Goal: Task Accomplishment & Management: Manage account settings

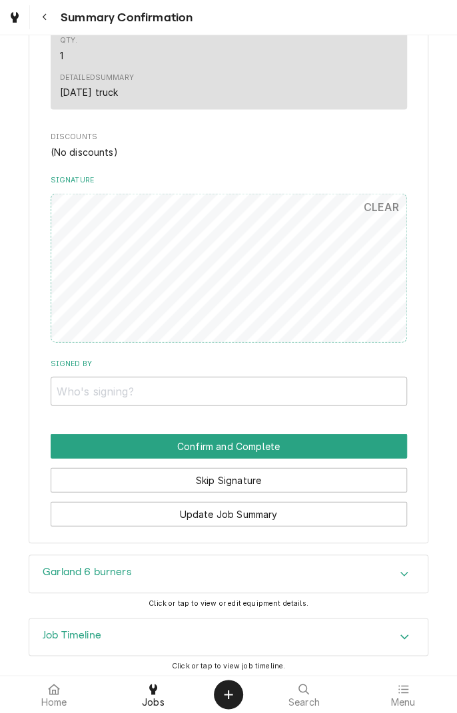
scroll to position [760, 0]
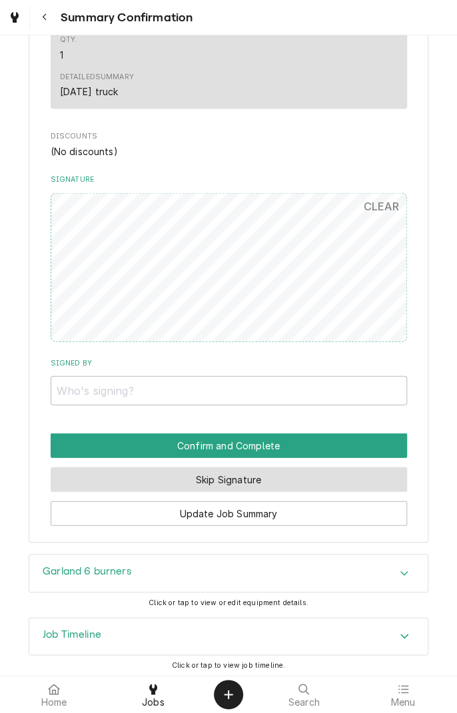
click at [283, 489] on button "Skip Signature" at bounding box center [229, 479] width 356 height 25
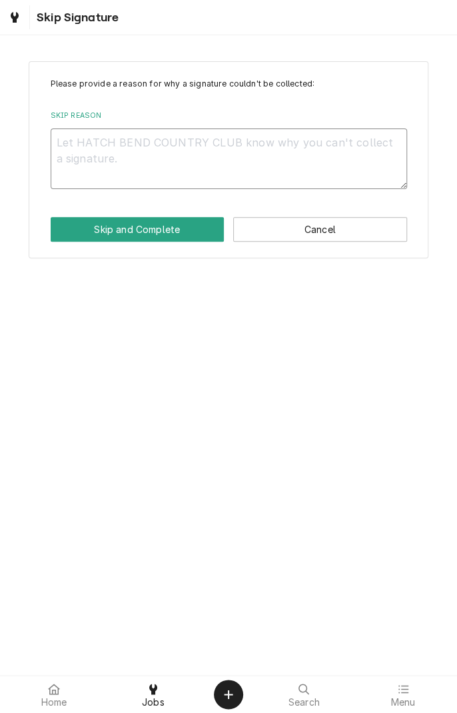
click at [218, 150] on textarea "Skip Reason" at bounding box center [229, 159] width 356 height 60
type textarea "x"
type textarea "C"
type textarea "x"
type textarea "Ca"
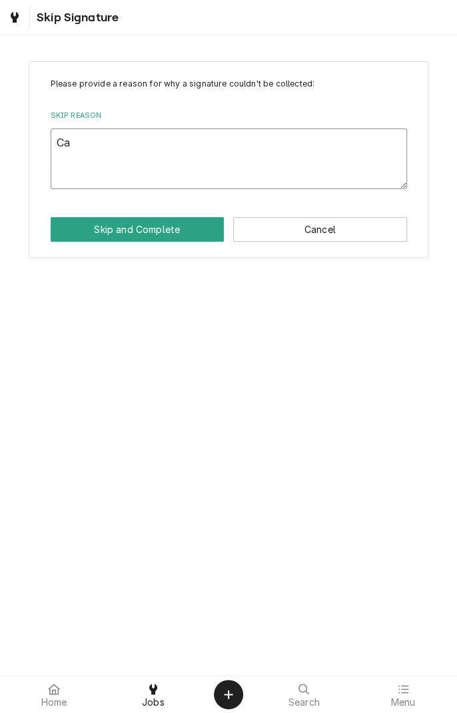
type textarea "x"
type textarea "Cau"
type textarea "x"
type textarea "Caus"
type textarea "x"
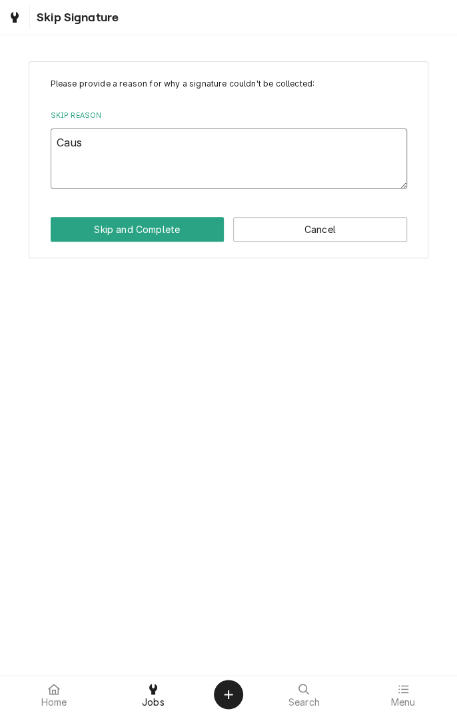
type textarea "Cause"
type textarea "x"
type textarea "Cause"
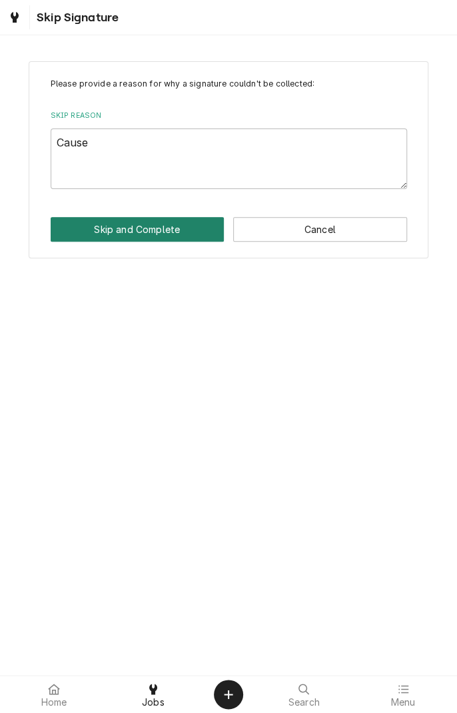
click at [168, 238] on button "Skip and Complete" at bounding box center [138, 229] width 174 height 25
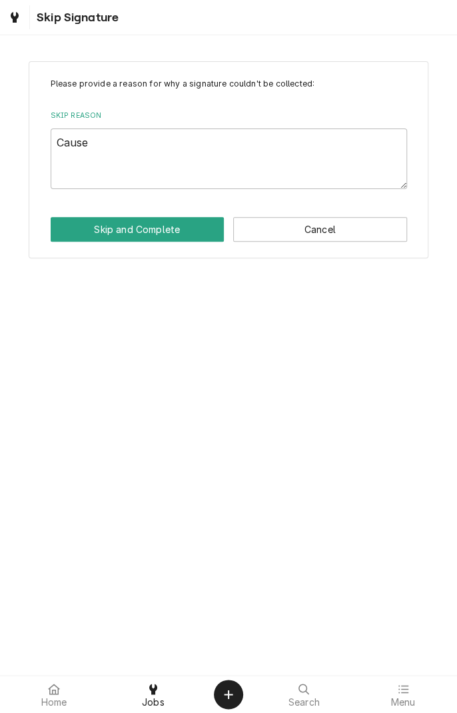
type textarea "x"
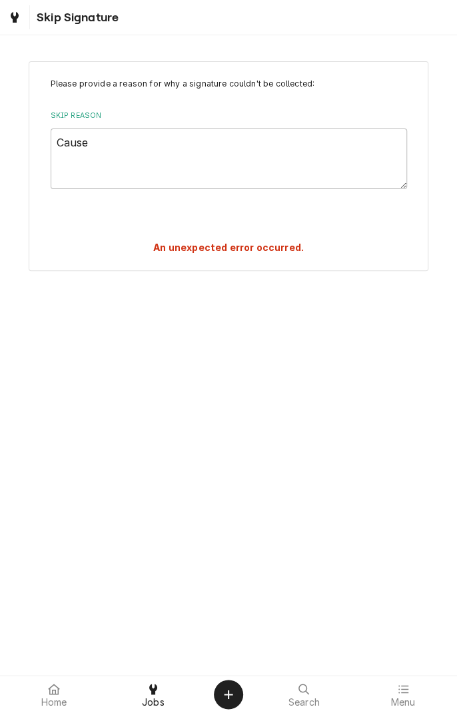
click at [49, 25] on div "Skip Signature" at bounding box center [61, 17] width 116 height 24
click at [153, 688] on icon at bounding box center [153, 689] width 8 height 11
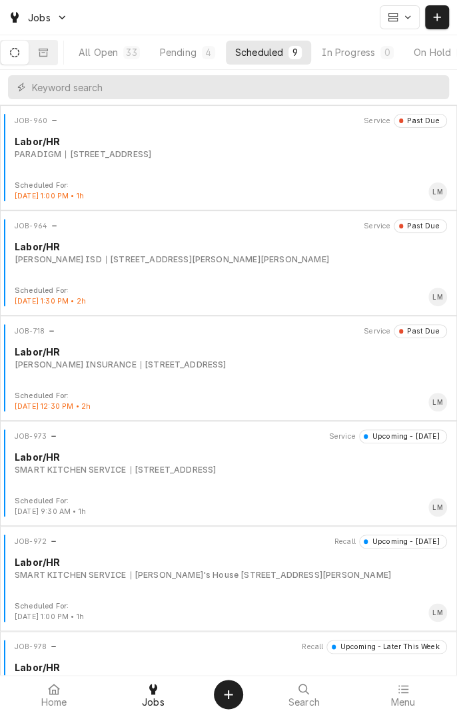
click at [375, 53] on div "In Progress" at bounding box center [348, 52] width 53 height 14
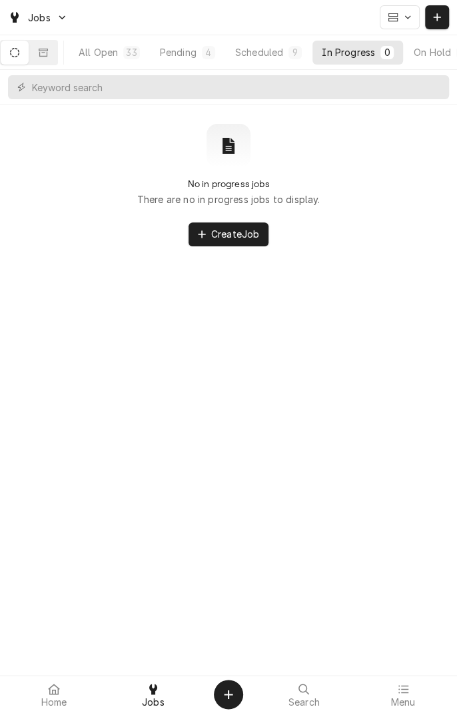
click at [178, 61] on button "Pending 4" at bounding box center [188, 53] width 74 height 24
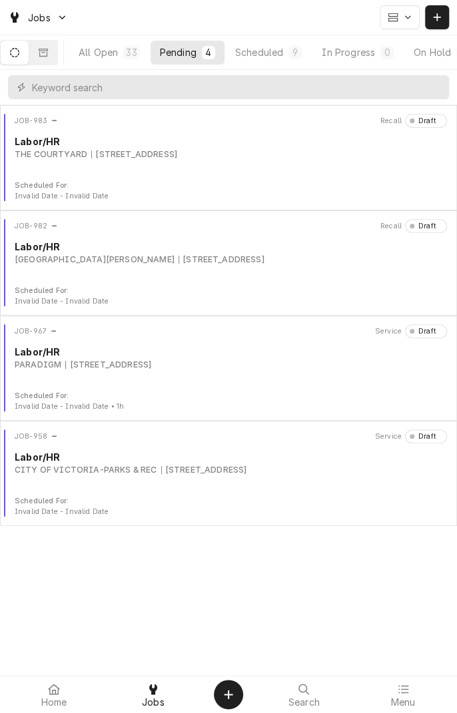
click at [280, 52] on div "Scheduled" at bounding box center [259, 52] width 48 height 14
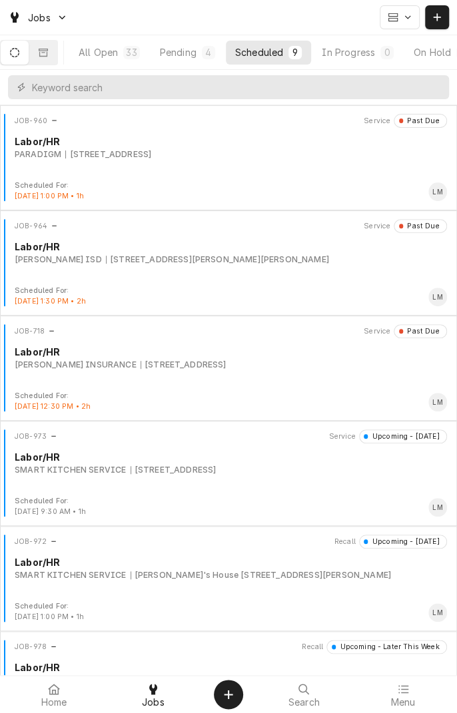
click at [115, 48] on div "All Open" at bounding box center [98, 52] width 39 height 14
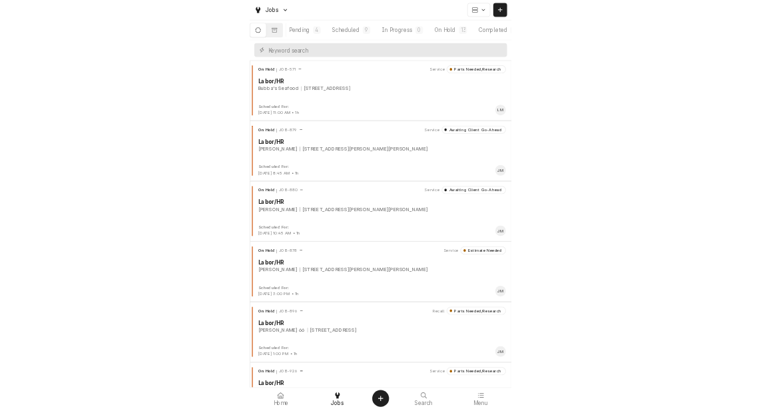
scroll to position [0, 127]
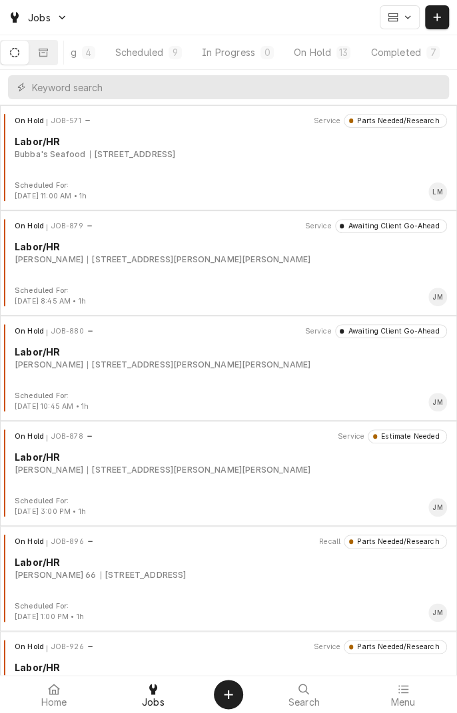
click at [405, 51] on div "Completed" at bounding box center [395, 52] width 50 height 14
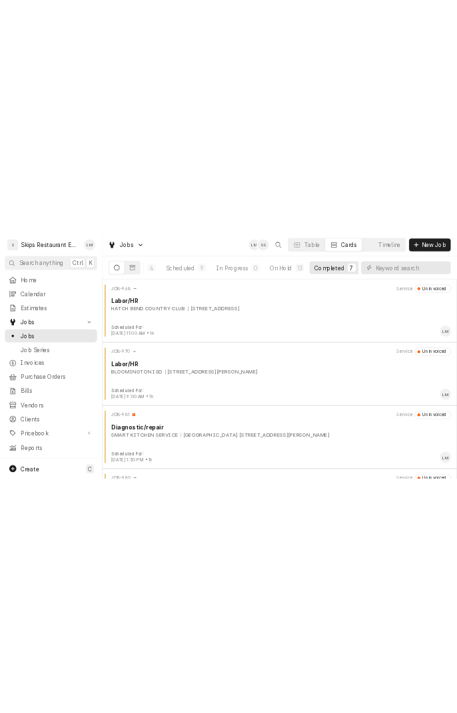
scroll to position [0, 0]
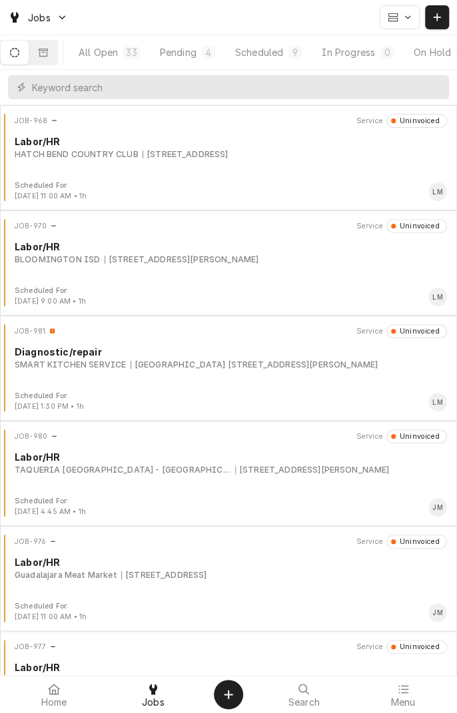
click at [209, 254] on div "200 N Leonard St, Bloomington, TX 77951" at bounding box center [182, 260] width 155 height 12
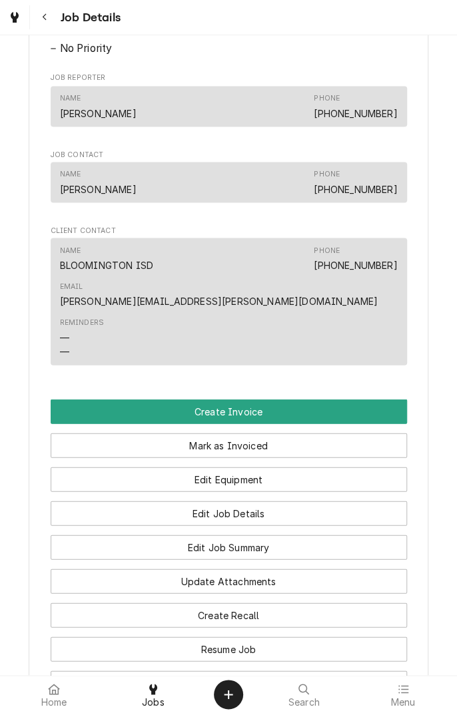
scroll to position [757, 0]
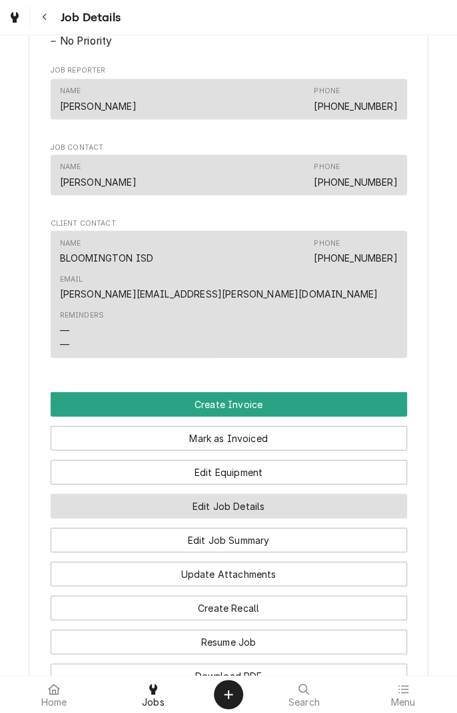
click at [69, 494] on button "Edit Job Details" at bounding box center [229, 506] width 356 height 25
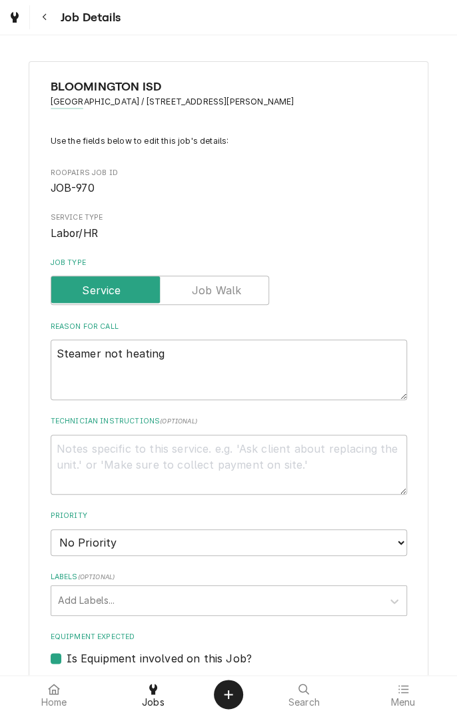
type textarea "x"
click at [50, 26] on button "Navigate back" at bounding box center [45, 17] width 24 height 24
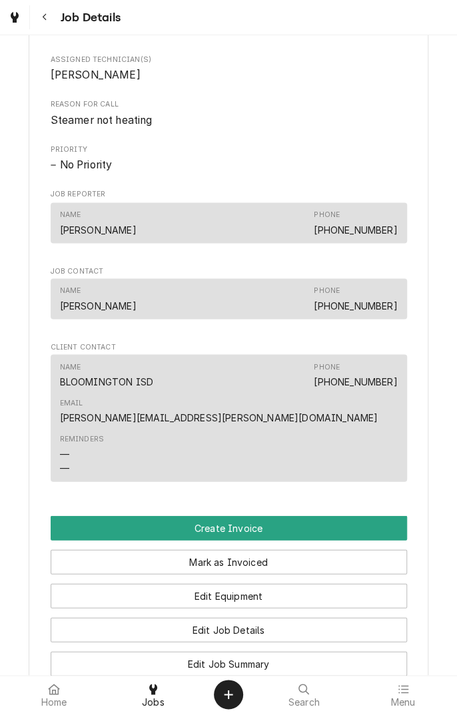
scroll to position [635, 0]
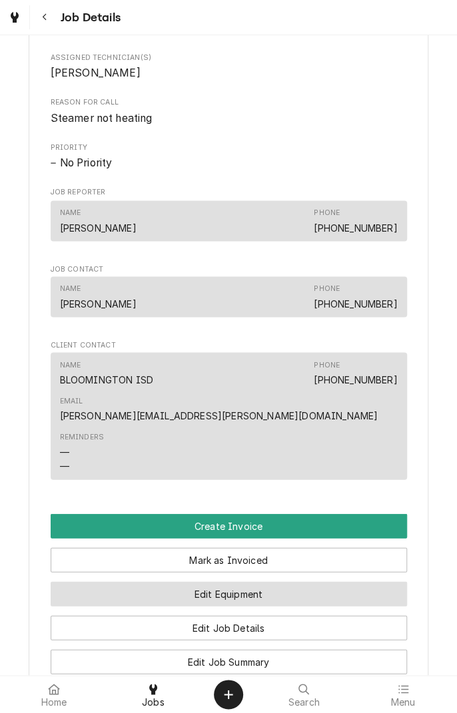
click at [143, 581] on button "Edit Equipment" at bounding box center [229, 593] width 356 height 25
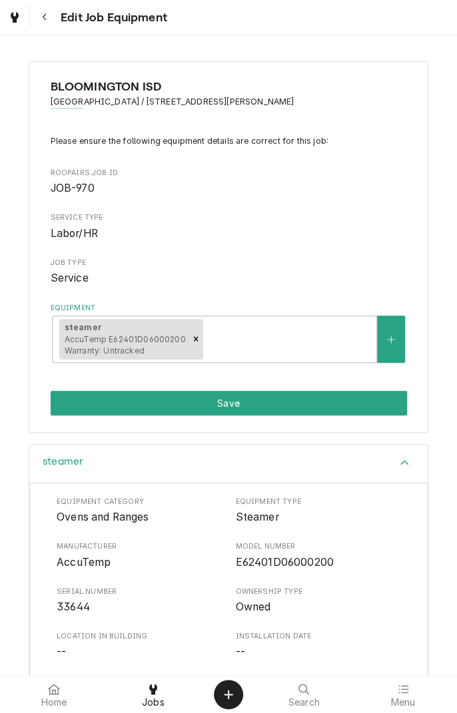
click at [47, 27] on button "Navigate back" at bounding box center [45, 17] width 24 height 24
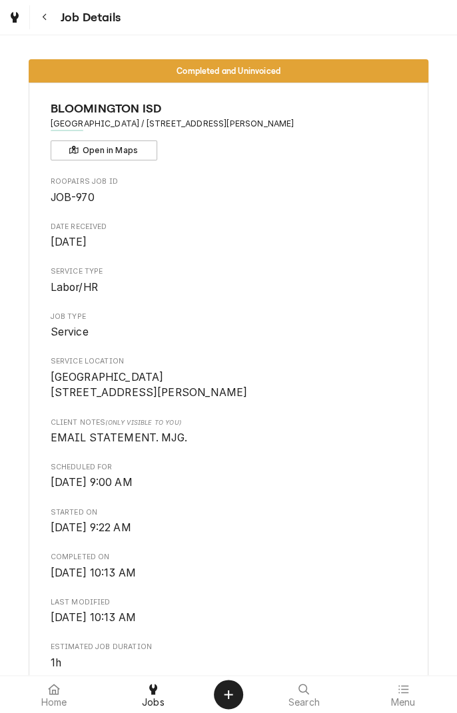
click at [53, 23] on button "Navigate back" at bounding box center [45, 17] width 24 height 24
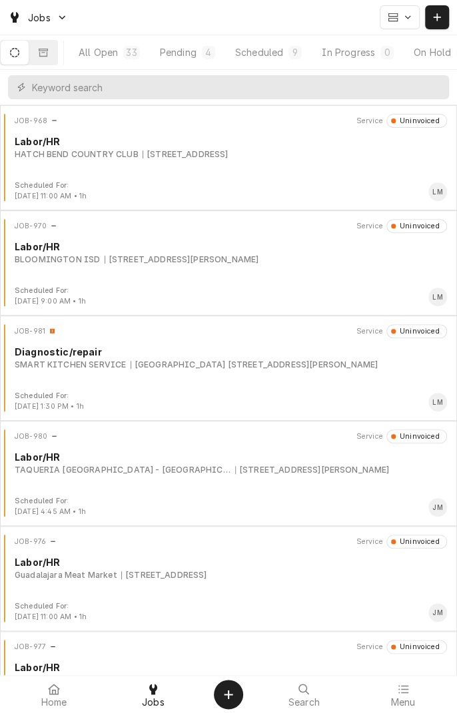
click at [204, 167] on div "JOB-968 Service Uninvoiced Labor/[PERSON_NAME][GEOGRAPHIC_DATA] [STREET_ADDRESS]" at bounding box center [228, 147] width 446 height 67
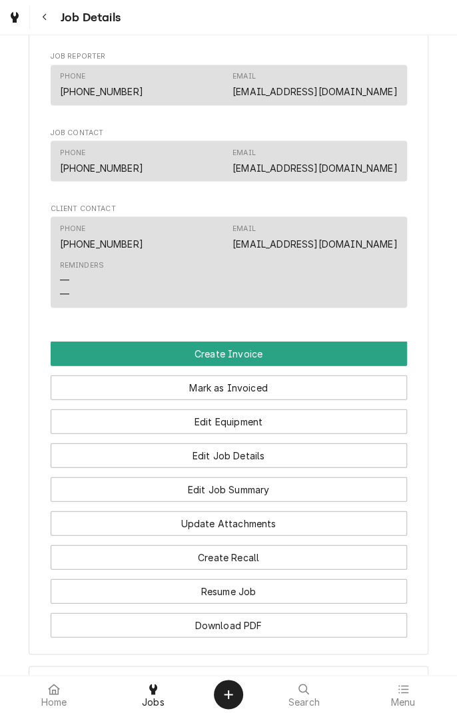
scroll to position [719, 0]
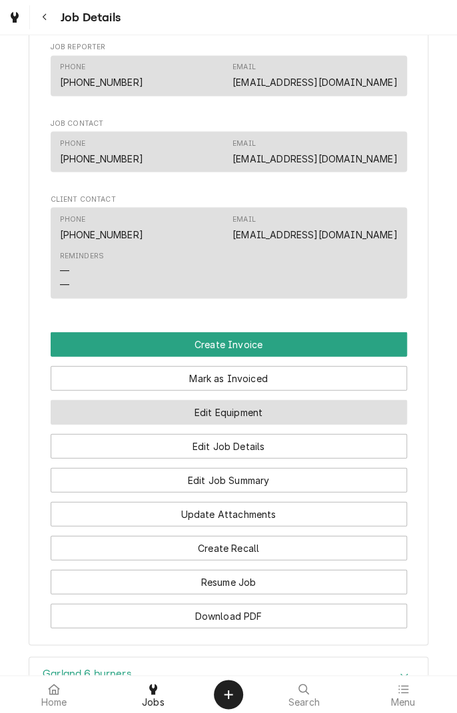
click at [244, 424] on button "Edit Equipment" at bounding box center [229, 412] width 356 height 25
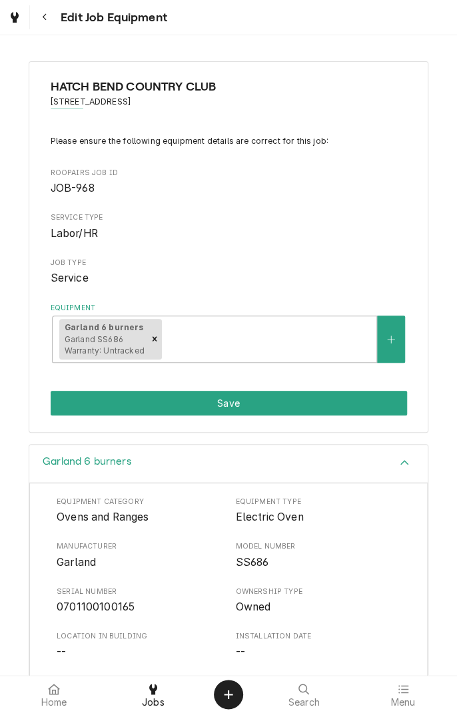
scroll to position [160, 0]
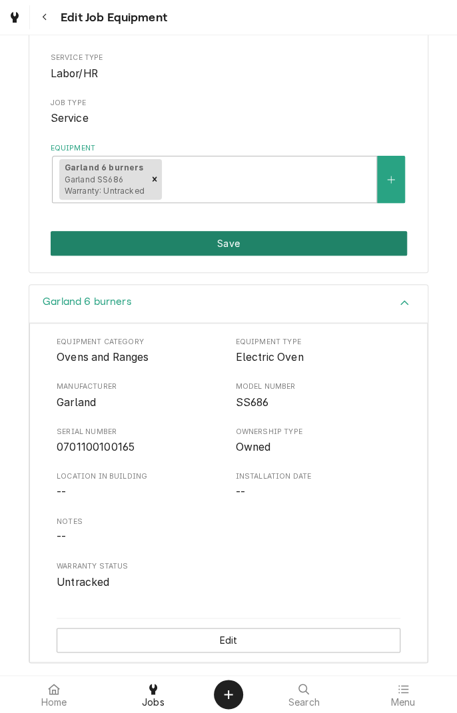
click at [297, 254] on button "Save" at bounding box center [229, 243] width 356 height 25
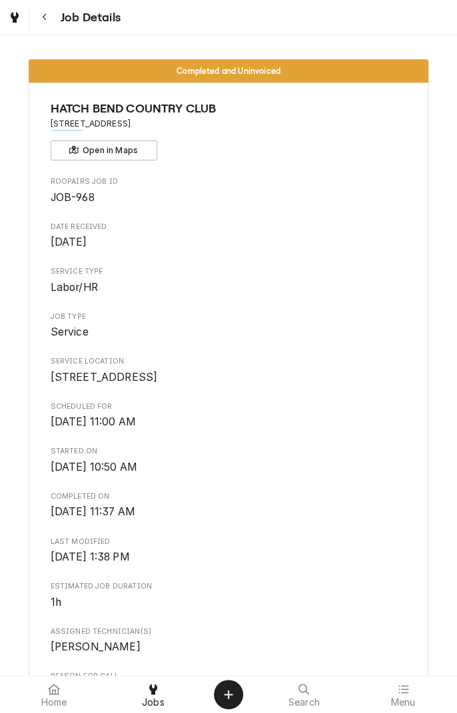
click at [52, 20] on button "Navigate back" at bounding box center [45, 17] width 24 height 24
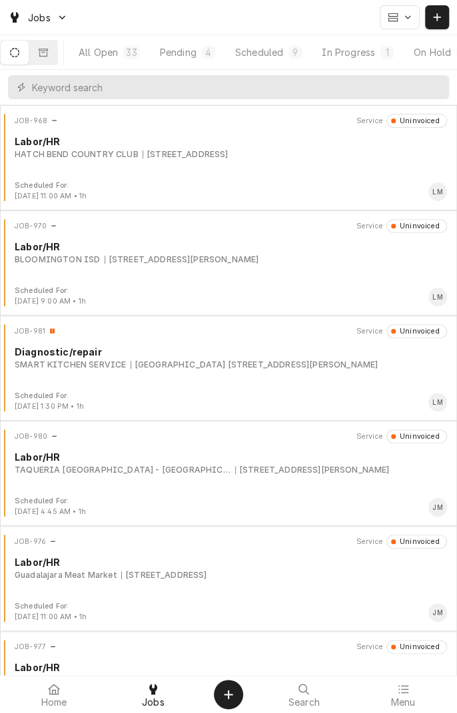
click at [185, 60] on button "Pending 4" at bounding box center [188, 53] width 74 height 24
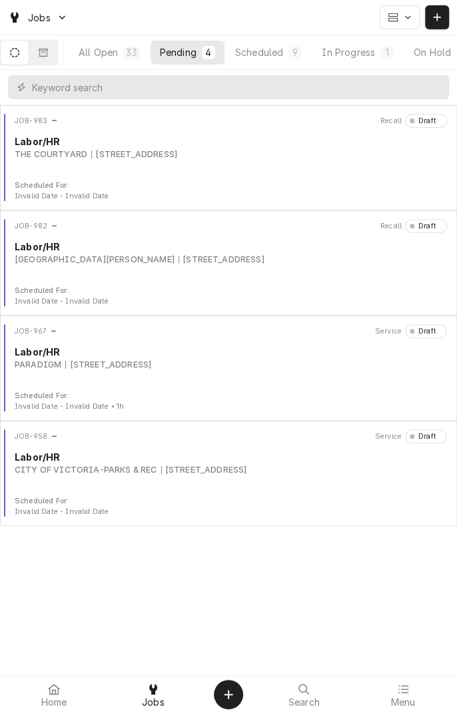
click at [208, 472] on div "[STREET_ADDRESS]" at bounding box center [204, 470] width 86 height 12
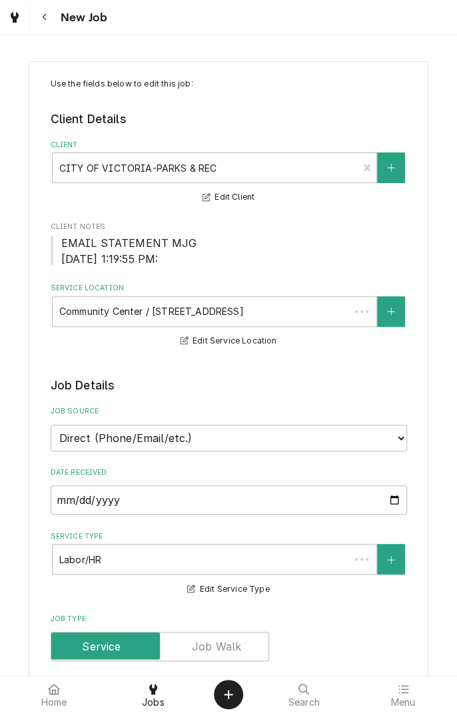
type textarea "x"
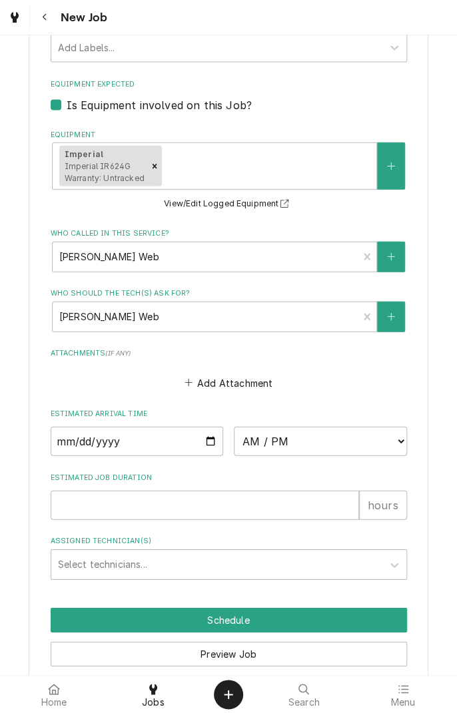
scroll to position [962, 0]
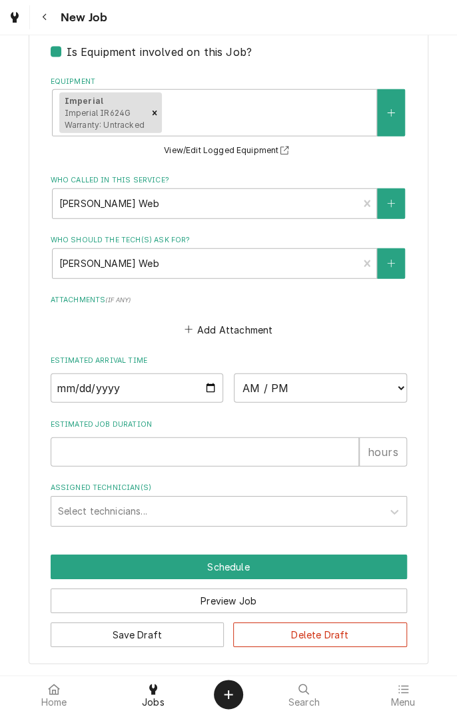
click at [44, 17] on icon "Navigate back" at bounding box center [45, 17] width 6 height 9
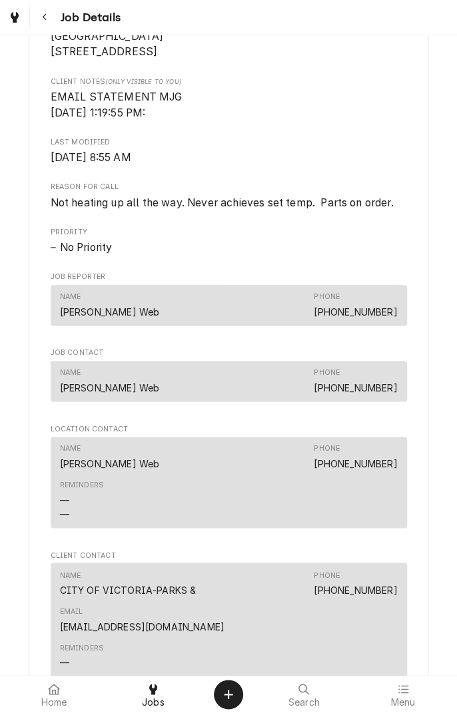
scroll to position [609, 0]
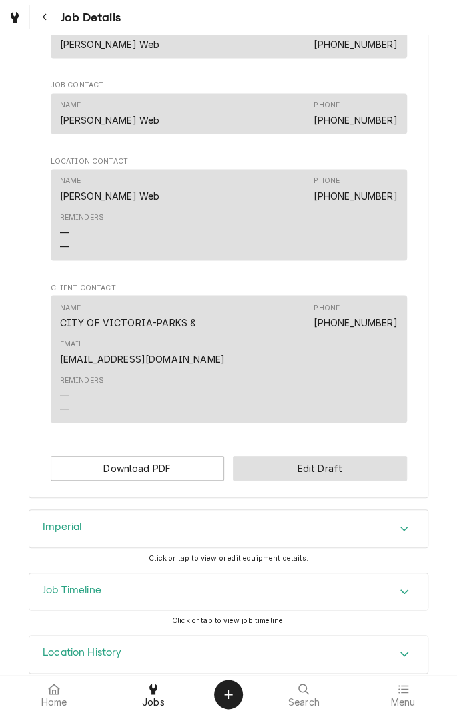
click at [356, 456] on button "Edit Draft" at bounding box center [320, 468] width 174 height 25
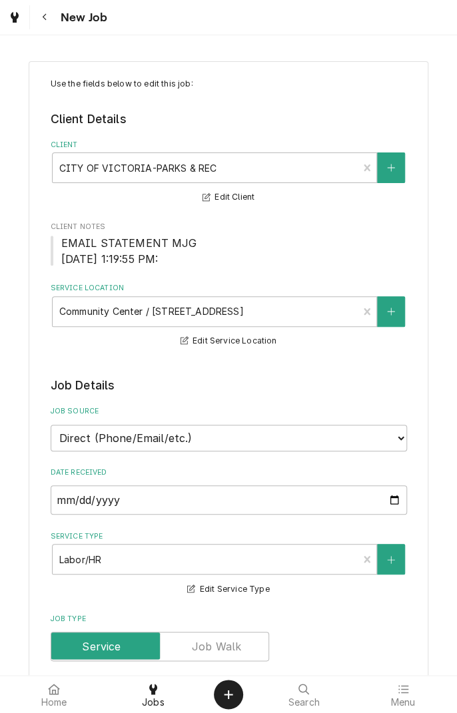
type textarea "x"
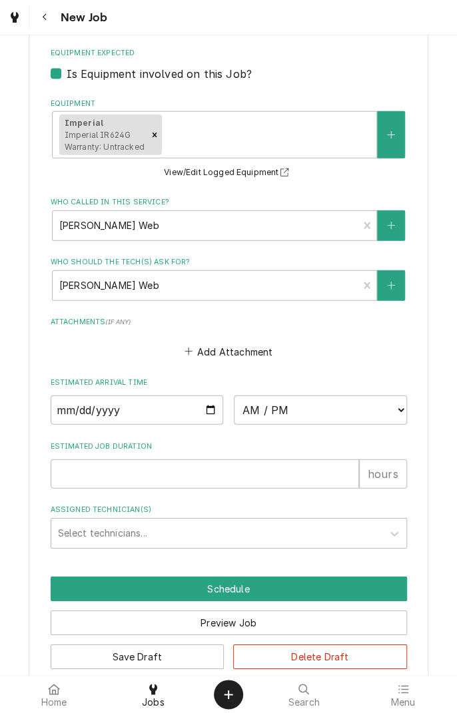
scroll to position [944, 0]
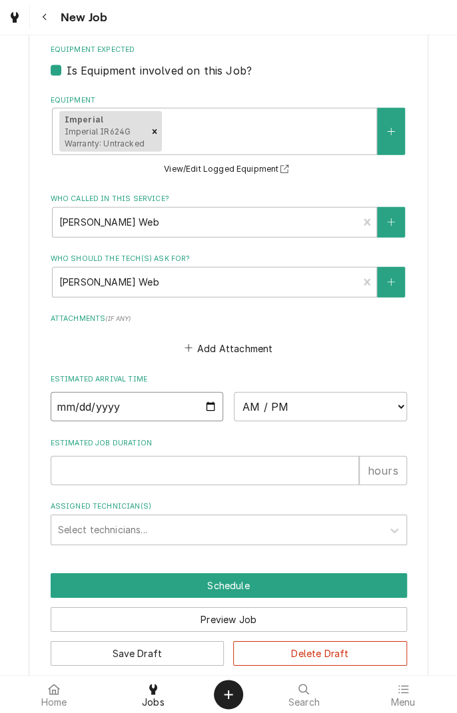
click at [206, 420] on input "Date" at bounding box center [137, 406] width 173 height 29
type input "[DATE]"
type textarea "x"
click at [390, 409] on select "AM / PM 6:00 AM 6:15 AM 6:30 AM 6:45 AM 7:00 AM 7:15 AM 7:30 AM 7:45 AM 8:00 AM…" at bounding box center [320, 406] width 173 height 29
select select "09:00:00"
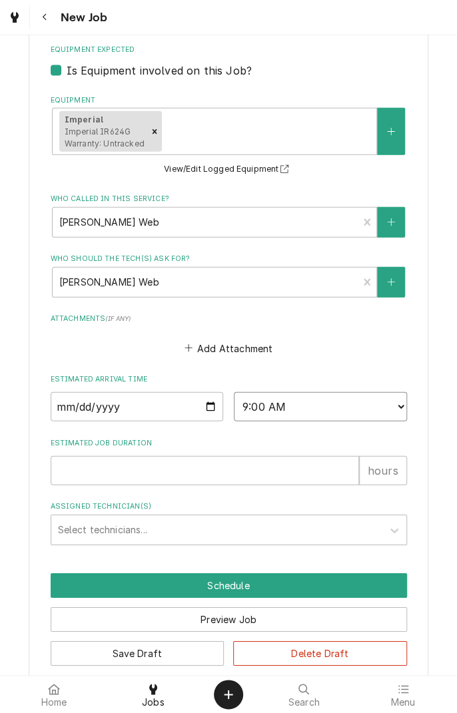
click at [234, 392] on select "AM / PM 6:00 AM 6:15 AM 6:30 AM 6:45 AM 7:00 AM 7:15 AM 7:30 AM 7:45 AM 8:00 AM…" at bounding box center [320, 406] width 173 height 29
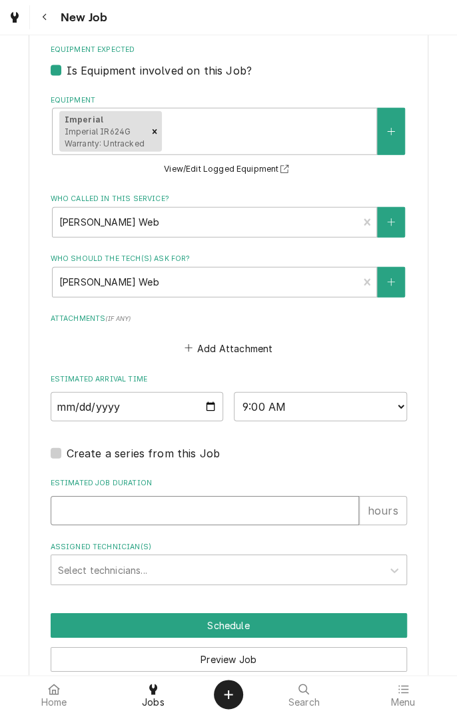
click at [238, 506] on input "Estimated Job Duration" at bounding box center [205, 510] width 308 height 29
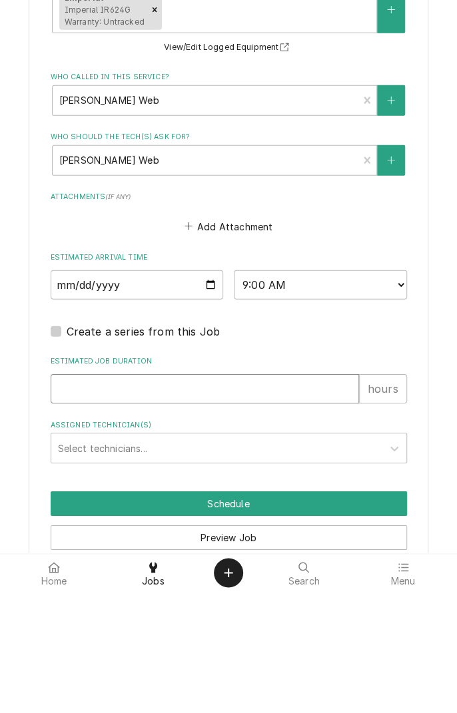
type textarea "x"
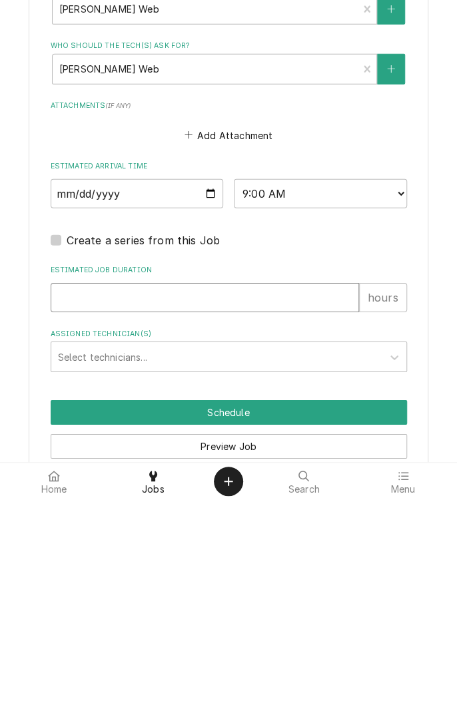
type input "3"
type textarea "x"
type input "3"
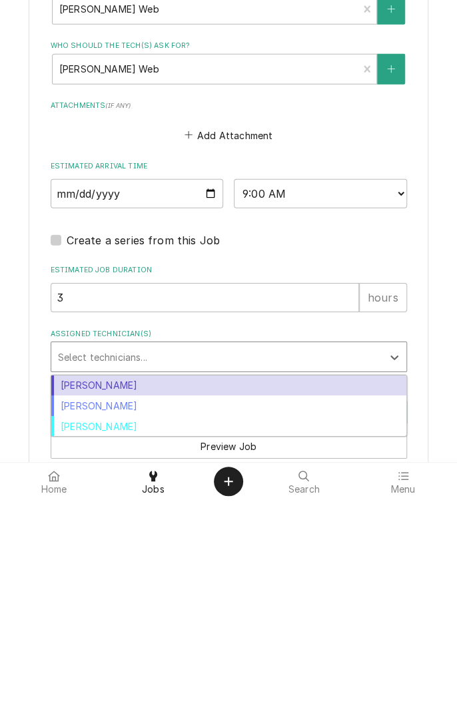
click at [139, 621] on div "Longino Monroe" at bounding box center [228, 619] width 355 height 21
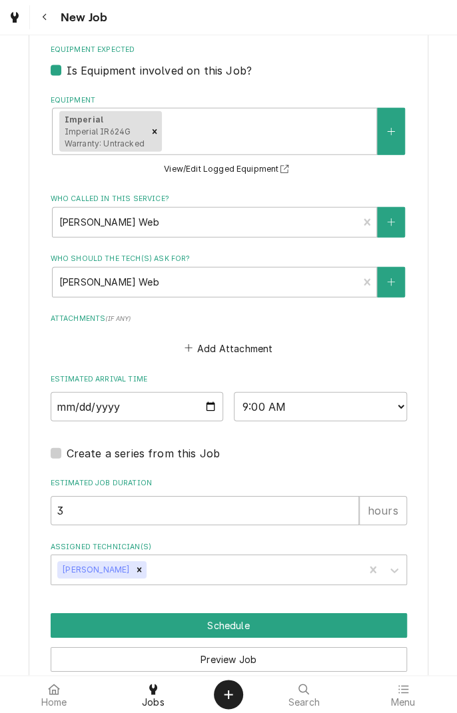
scroll to position [1002, 0]
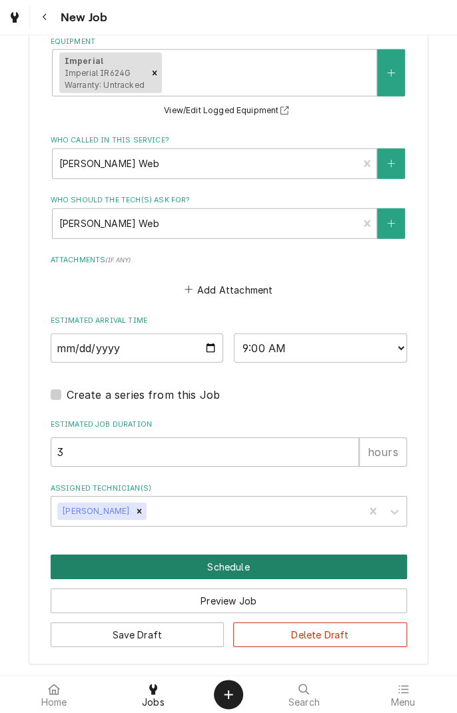
click at [267, 567] on button "Schedule" at bounding box center [229, 567] width 356 height 25
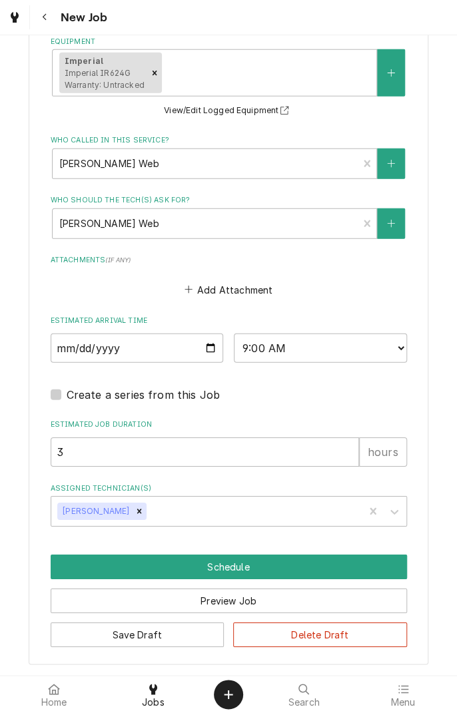
scroll to position [956, 0]
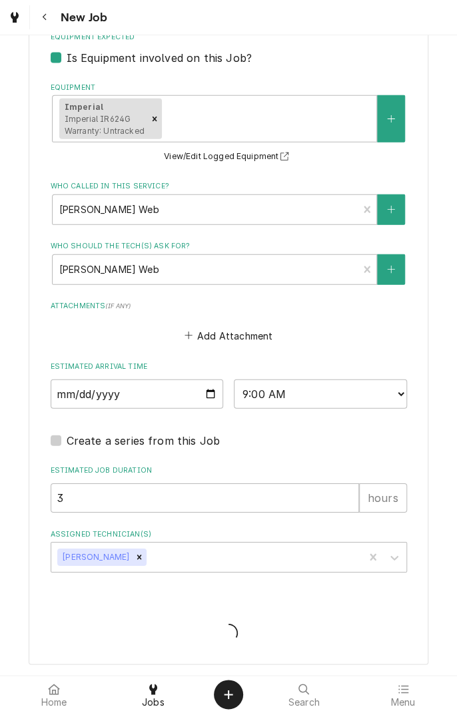
type textarea "x"
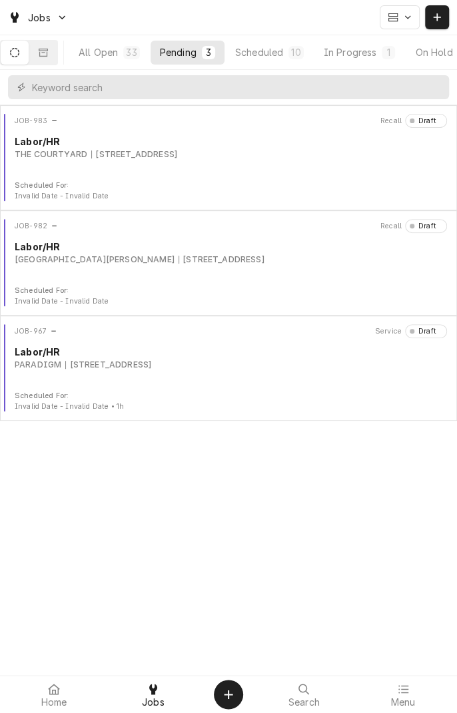
click at [127, 52] on button "All Open 33" at bounding box center [109, 53] width 80 height 24
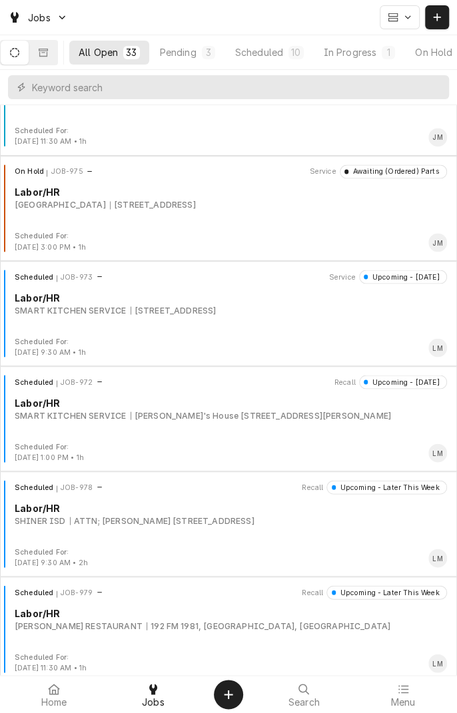
scroll to position [2272, 0]
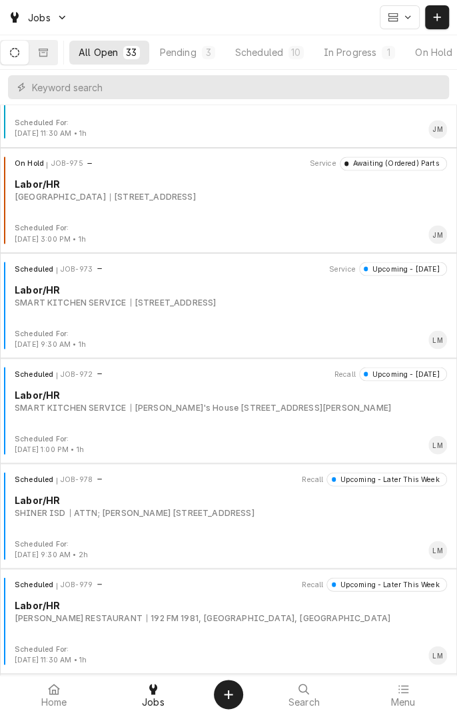
click at [166, 517] on div "Scheduled JOB-978 Recall Upcoming - Later This Week Labor/[PERSON_NAME] ISD ATT…" at bounding box center [228, 505] width 446 height 67
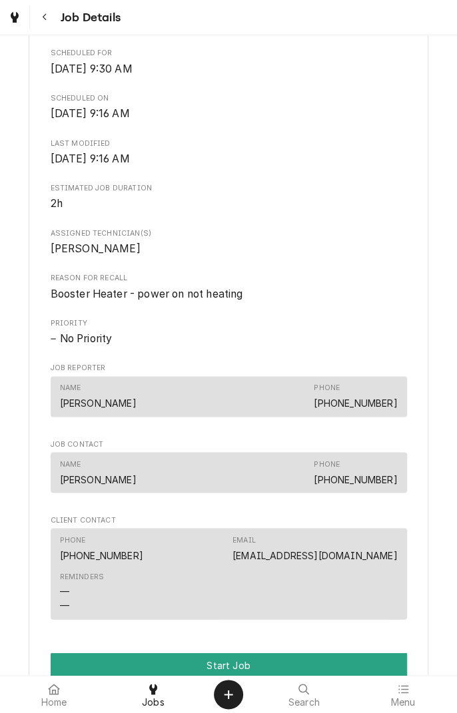
scroll to position [430, 0]
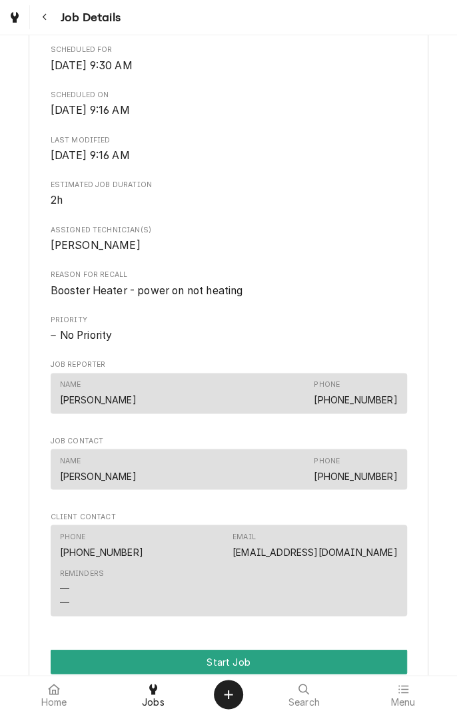
click at [44, 17] on icon "Navigate back" at bounding box center [45, 17] width 6 height 9
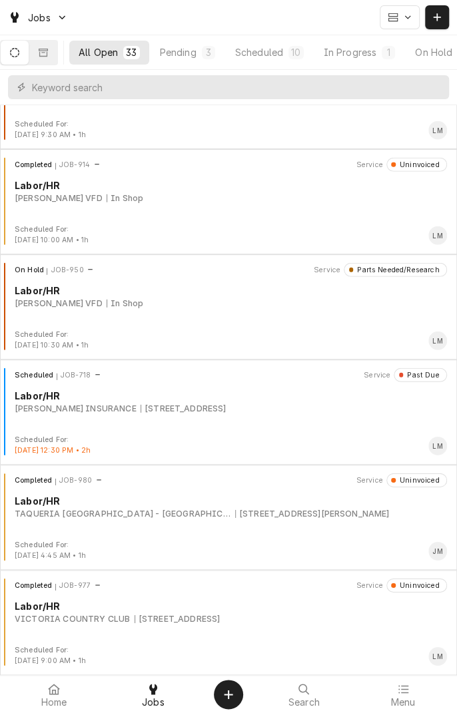
scroll to position [1122, 0]
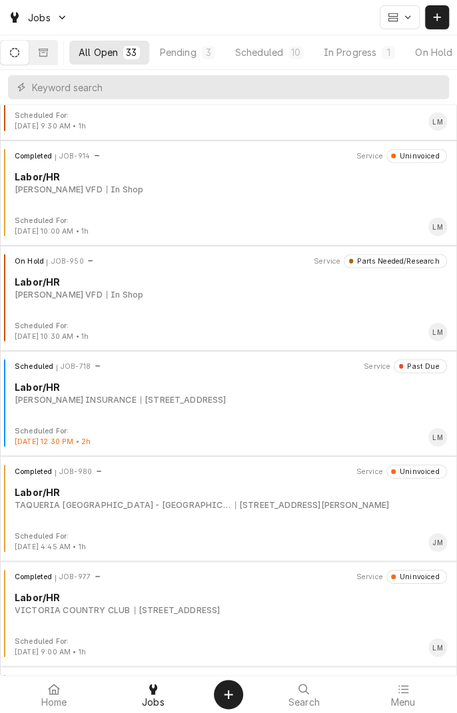
click at [456, 172] on div "Completed JOB-914 Service Uninvoiced Labor/HR [PERSON_NAME] VFD In Shop Schedul…" at bounding box center [228, 193] width 457 height 105
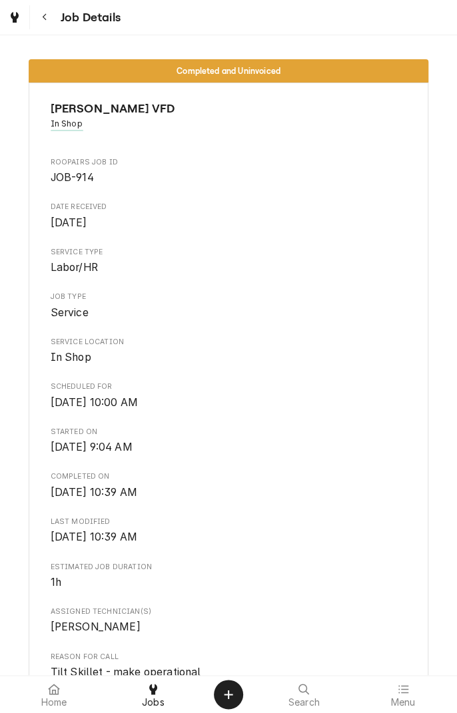
click at [47, 27] on button "Navigate back" at bounding box center [45, 17] width 24 height 24
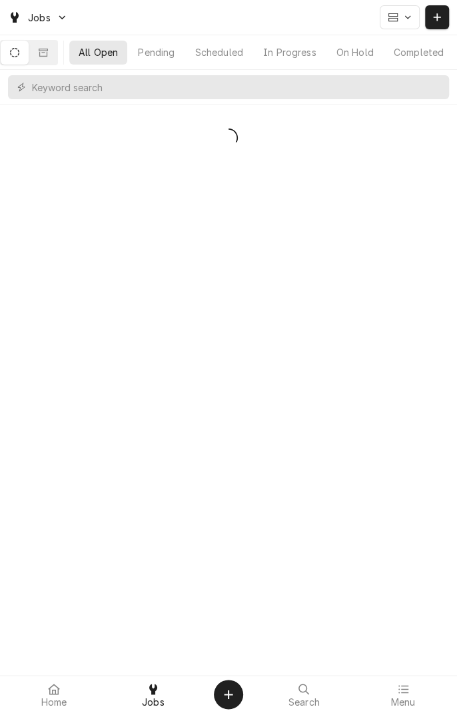
click at [374, 57] on div "On Hold" at bounding box center [354, 52] width 37 height 14
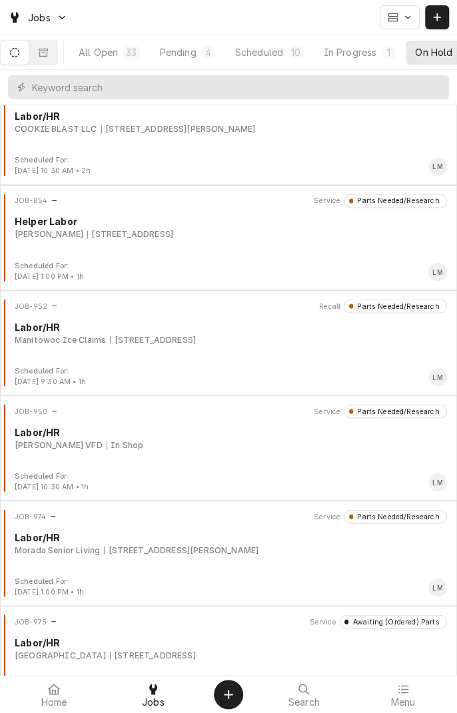
scroll to position [657, 0]
click at [107, 446] on div "In Shop" at bounding box center [125, 444] width 37 height 12
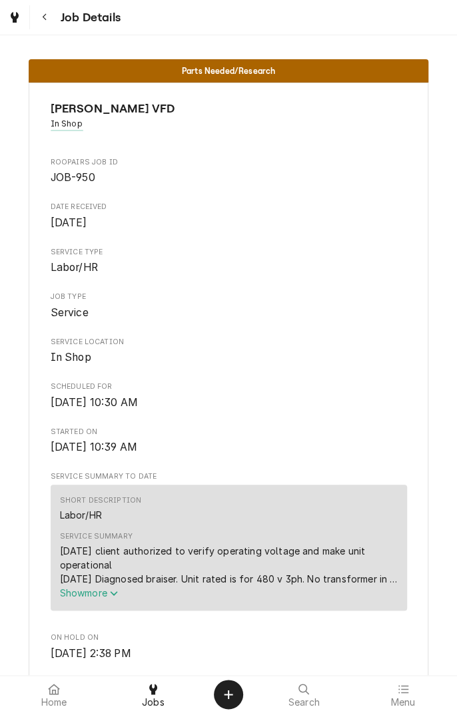
click at [117, 597] on icon "Service Summary" at bounding box center [114, 593] width 8 height 9
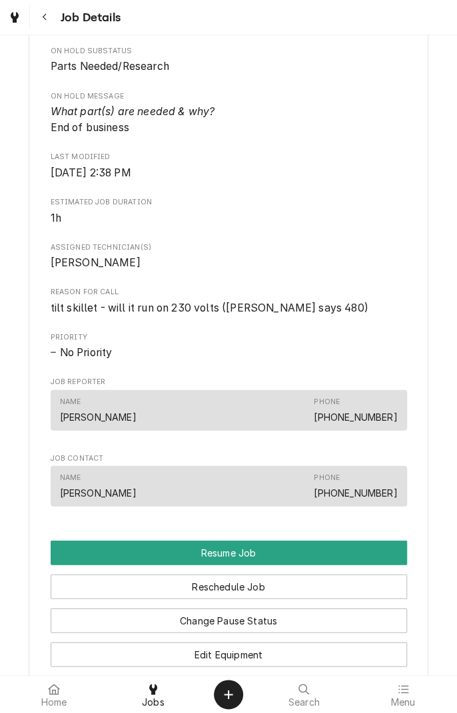
scroll to position [677, 0]
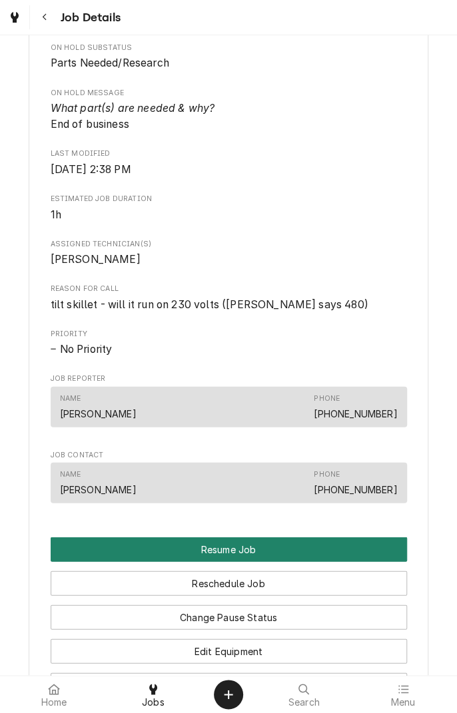
click at [235, 555] on button "Resume Job" at bounding box center [229, 549] width 356 height 25
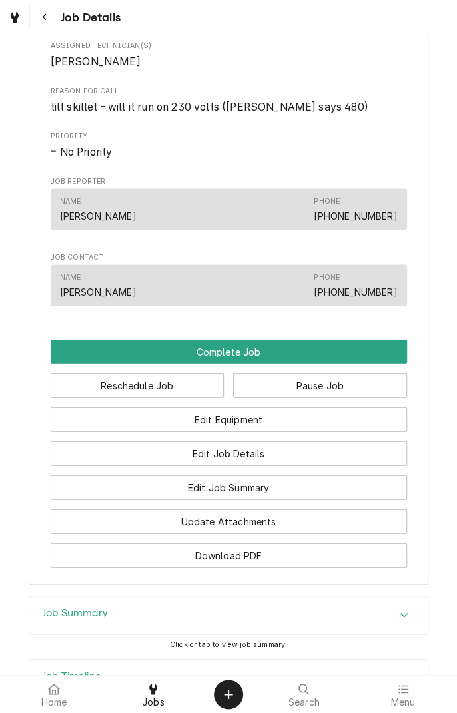
scroll to position [735, 0]
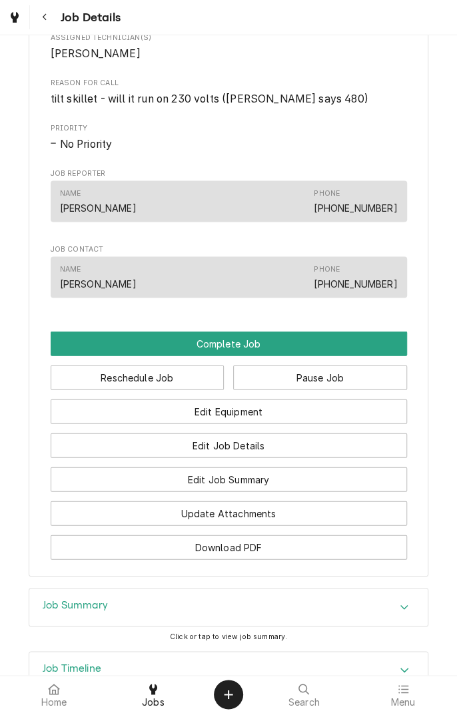
click at [278, 482] on button "Edit Job Summary" at bounding box center [229, 479] width 356 height 25
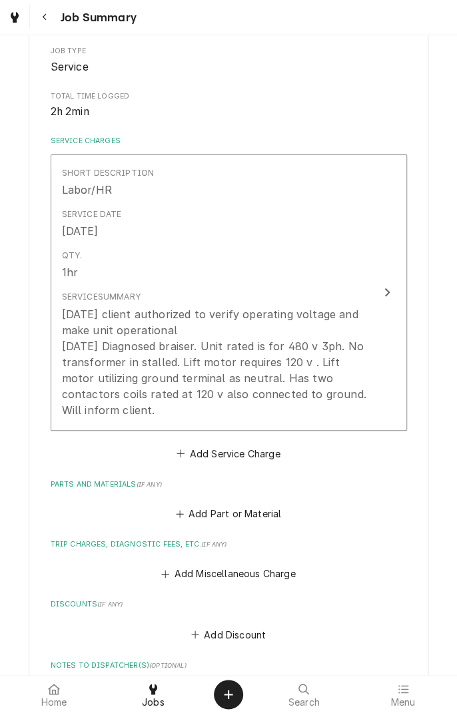
scroll to position [230, 0]
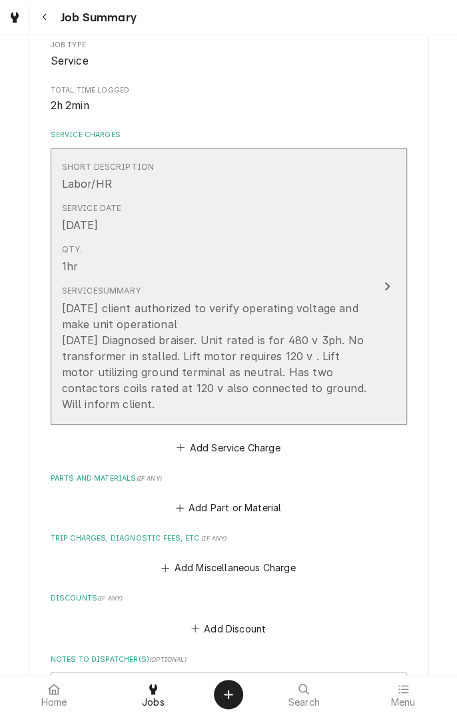
click at [177, 414] on div "Service Summary [DATE] client authorized to verify operating voltage and make u…" at bounding box center [215, 348] width 306 height 137
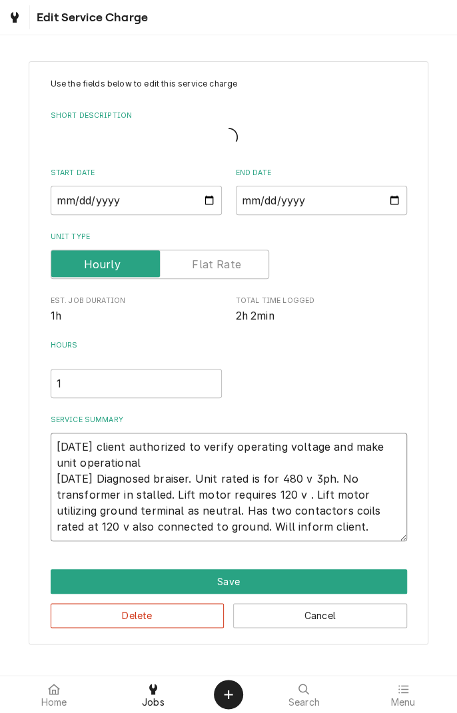
click at [308, 528] on textarea "[DATE] client authorized to verify operating voltage and make unit operational …" at bounding box center [229, 487] width 356 height 108
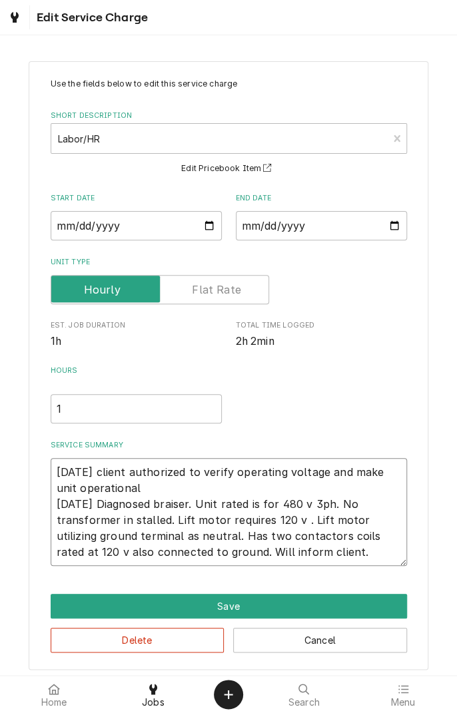
click at [306, 555] on textarea "[DATE] client authorized to verify operating voltage and make unit operational …" at bounding box center [229, 512] width 356 height 108
type textarea "x"
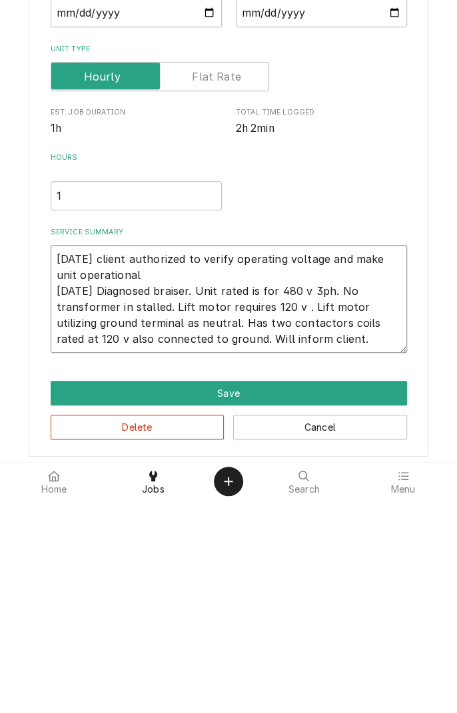
type textarea "[DATE] client authorized to verify operating voltage and make unit operational …"
type textarea "x"
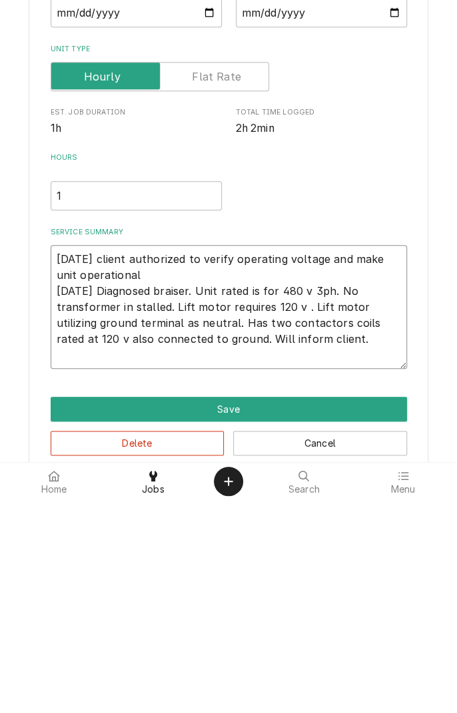
type textarea "[DATE] client authorized to verify operating voltage and make unit operational …"
type textarea "x"
type textarea "[DATE] client authorized to verify operating voltage and make unit operational …"
type textarea "x"
type textarea "[DATE] client authorized to verify operating voltage and make unit operational …"
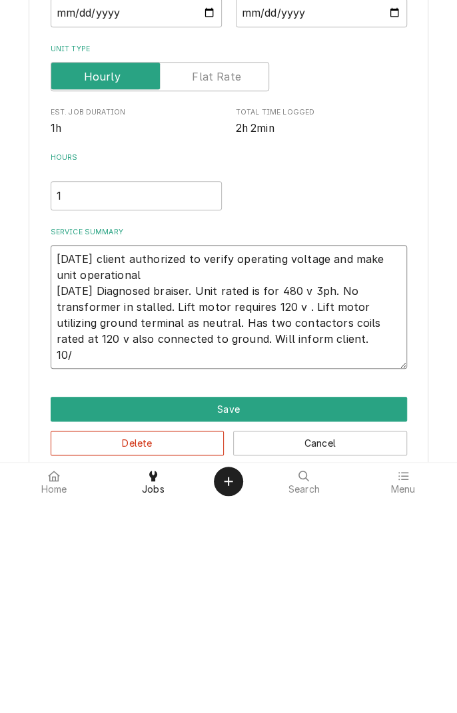
type textarea "x"
type textarea "[DATE] client authorized to verify operating voltage and make unit operational …"
type textarea "x"
type textarea "[DATE] client authorized to verify operating voltage and make unit operational …"
type textarea "x"
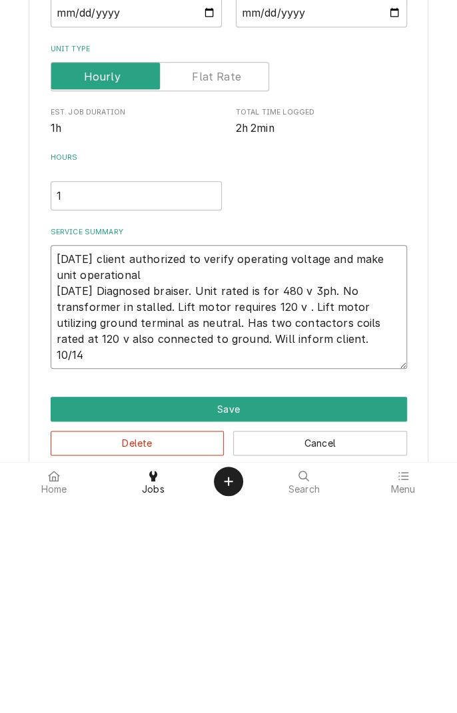
type textarea "[DATE] client authorized to verify operating voltage and make unit operational …"
type textarea "x"
type textarea "[DATE] client authorized to verify operating voltage and make unit operational …"
type textarea "x"
type textarea "[DATE] client authorized to verify operating voltage and make unit operational …"
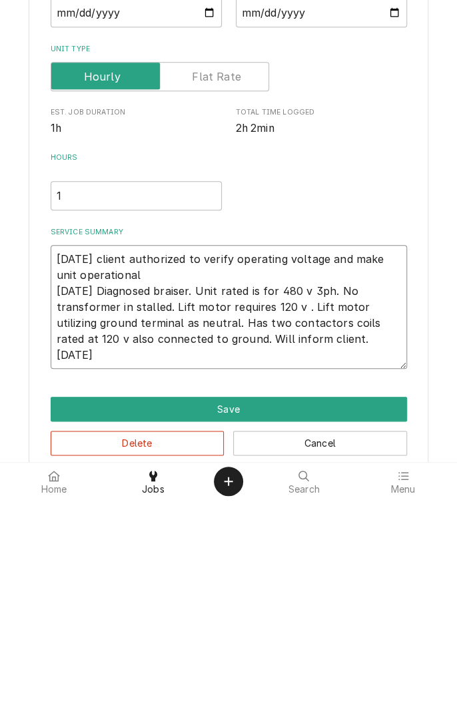
type textarea "x"
type textarea "[DATE] client authorized to verify operating voltage and make unit operational …"
type textarea "x"
type textarea "[DATE] client authorized to verify operating voltage and make unit operational …"
type textarea "x"
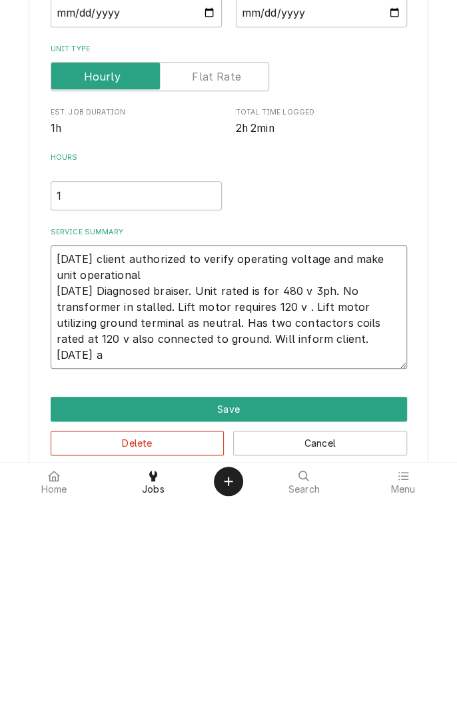
type textarea "[DATE] client authorized to verify operating voltage and make unit operational …"
type textarea "x"
type textarea "[DATE] client authorized to verify operating voltage and make unit operational …"
type textarea "x"
type textarea "[DATE] client authorized to verify operating voltage and make unit operational …"
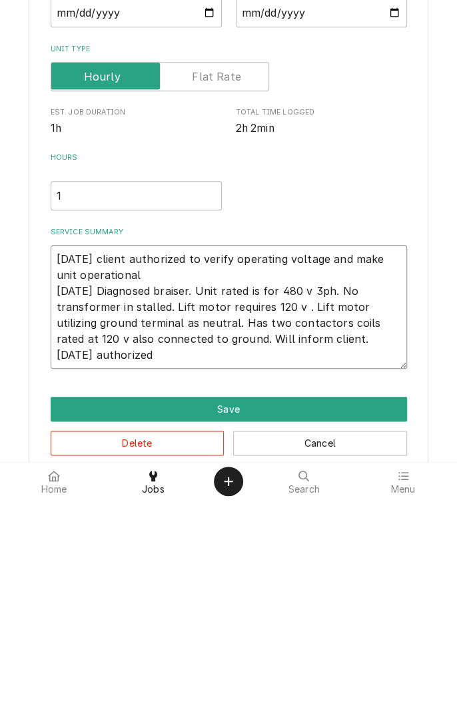
type textarea "x"
type textarea "[DATE] client authorized to verify operating voltage and make unit operational …"
type textarea "x"
type textarea "[DATE] client authorized to verify operating voltage and make unit operational …"
type textarea "x"
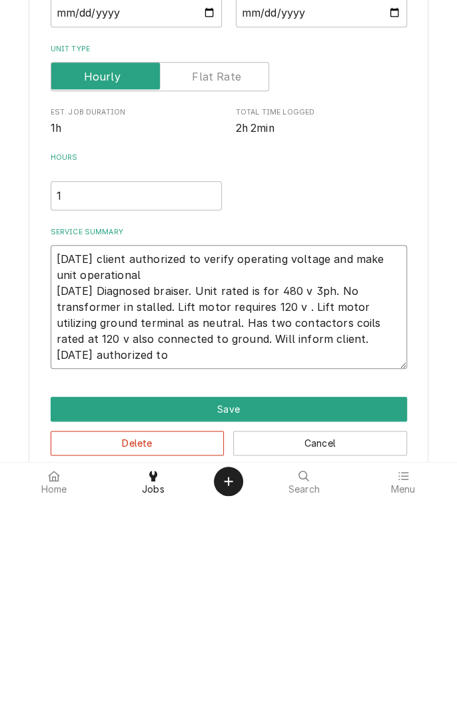
type textarea "[DATE] client authorized to verify operating voltage and make unit operational …"
type textarea "x"
type textarea "[DATE] client authorized to verify operating voltage and make unit operational …"
type textarea "x"
type textarea "[DATE] client authorized to verify operating voltage and make unit operational …"
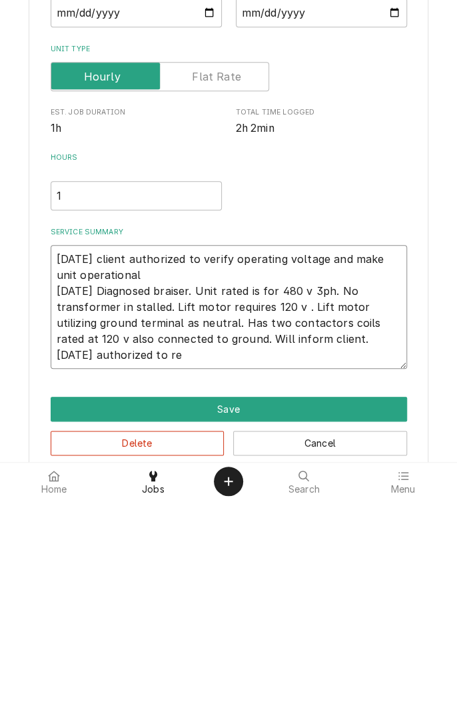
type textarea "x"
type textarea "[DATE] client authorized to verify operating voltage and make unit operational …"
type textarea "x"
type textarea "[DATE] client authorized to verify operating voltage and make unit operational …"
type textarea "x"
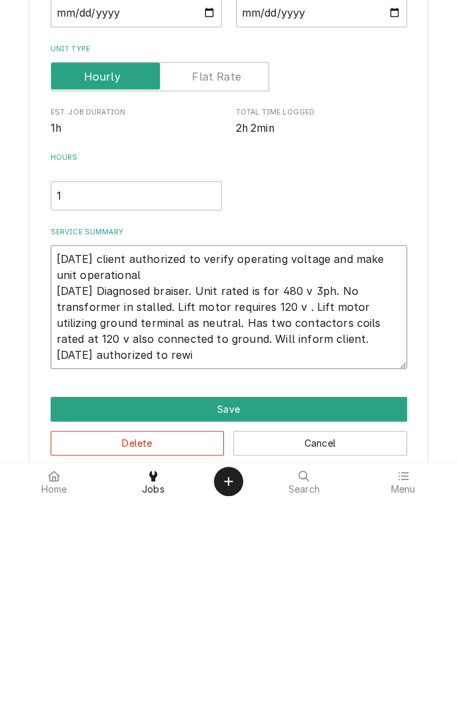
type textarea "[DATE] client authorized to verify operating voltage and make unit operational …"
type textarea "x"
type textarea "[DATE] client authorized to verify operating voltage and make unit operational …"
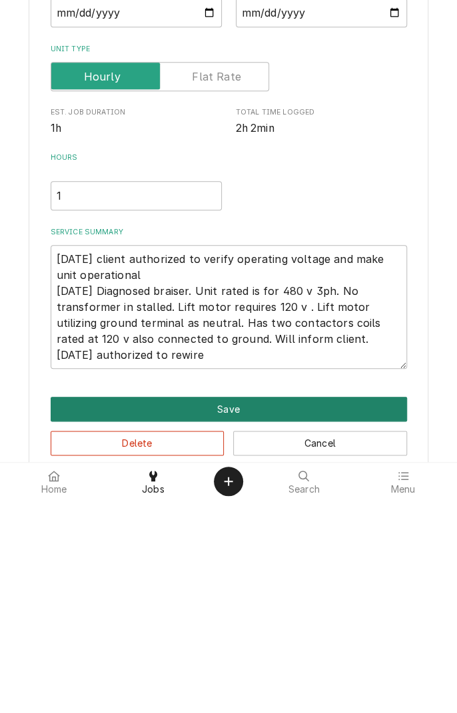
click at [264, 624] on button "Save" at bounding box center [229, 622] width 356 height 25
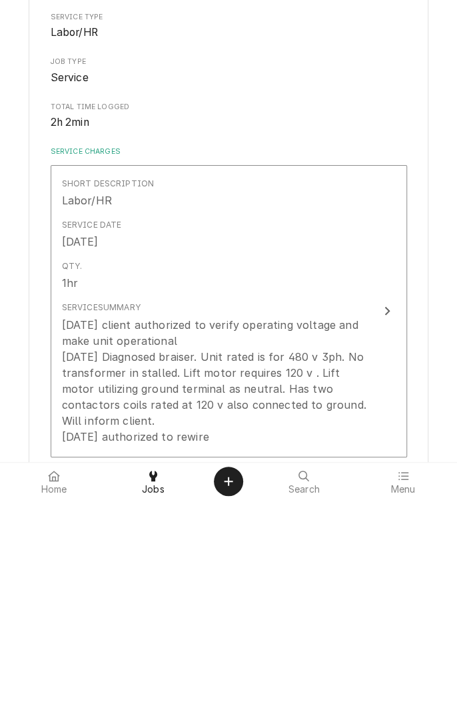
type textarea "x"
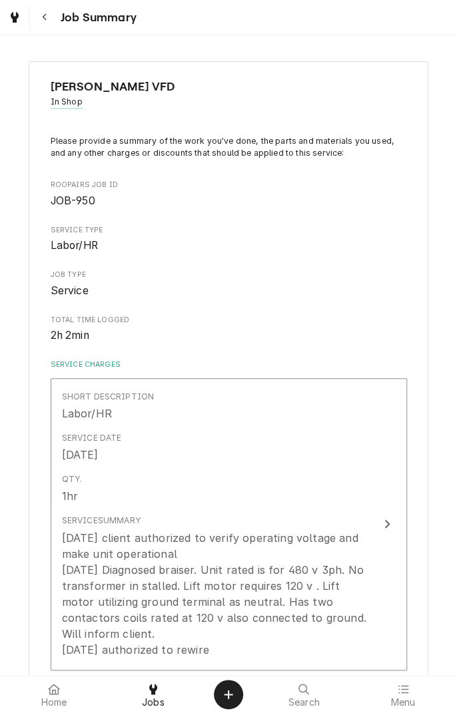
scroll to position [230, 0]
